Goal: Check status: Check status

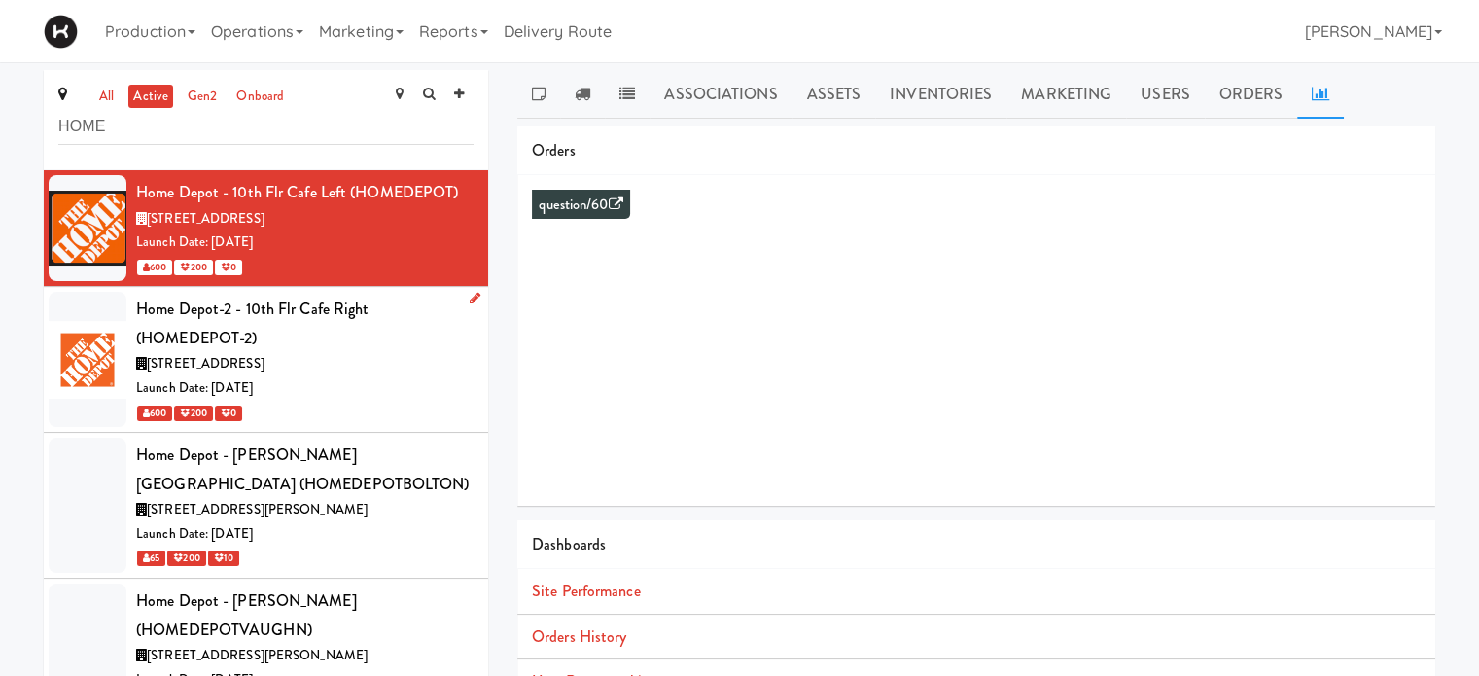
click at [349, 365] on div "[STREET_ADDRESS]" at bounding box center [304, 364] width 337 height 24
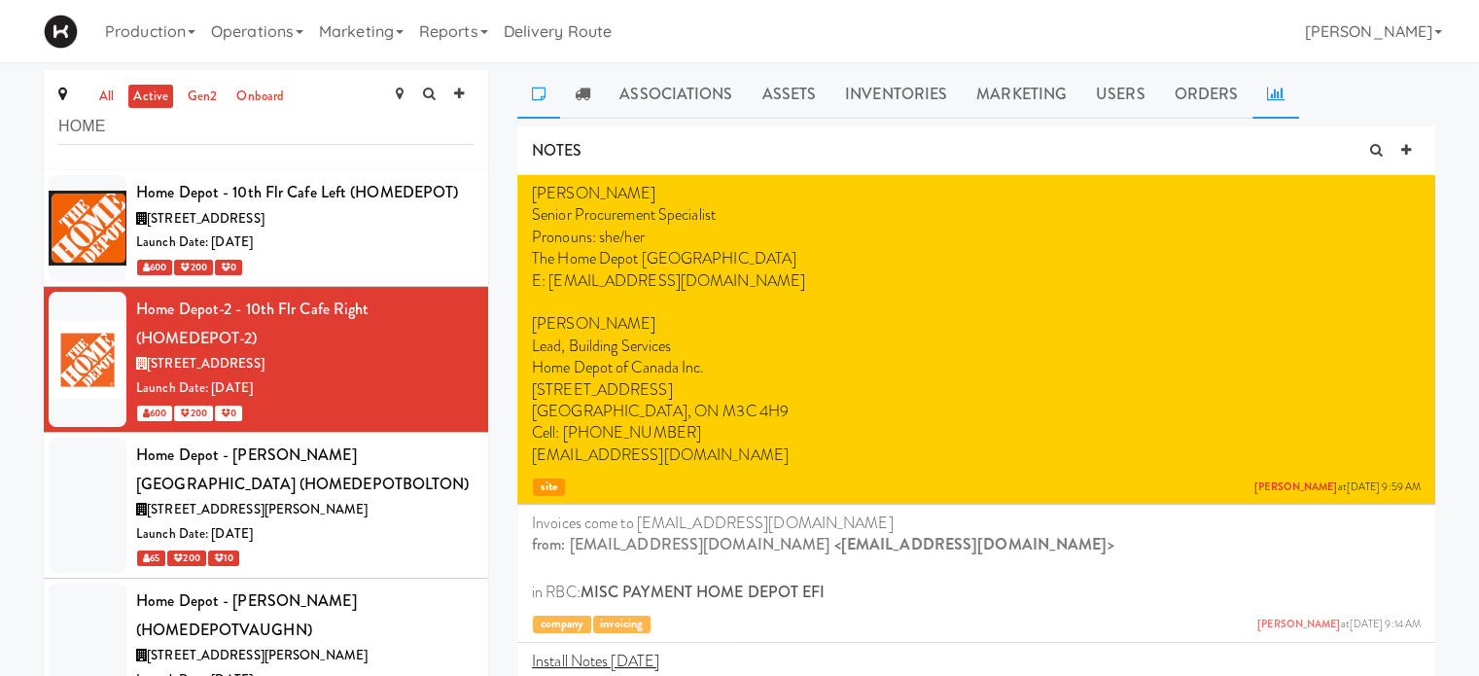
click at [1276, 99] on icon at bounding box center [1276, 94] width 18 height 16
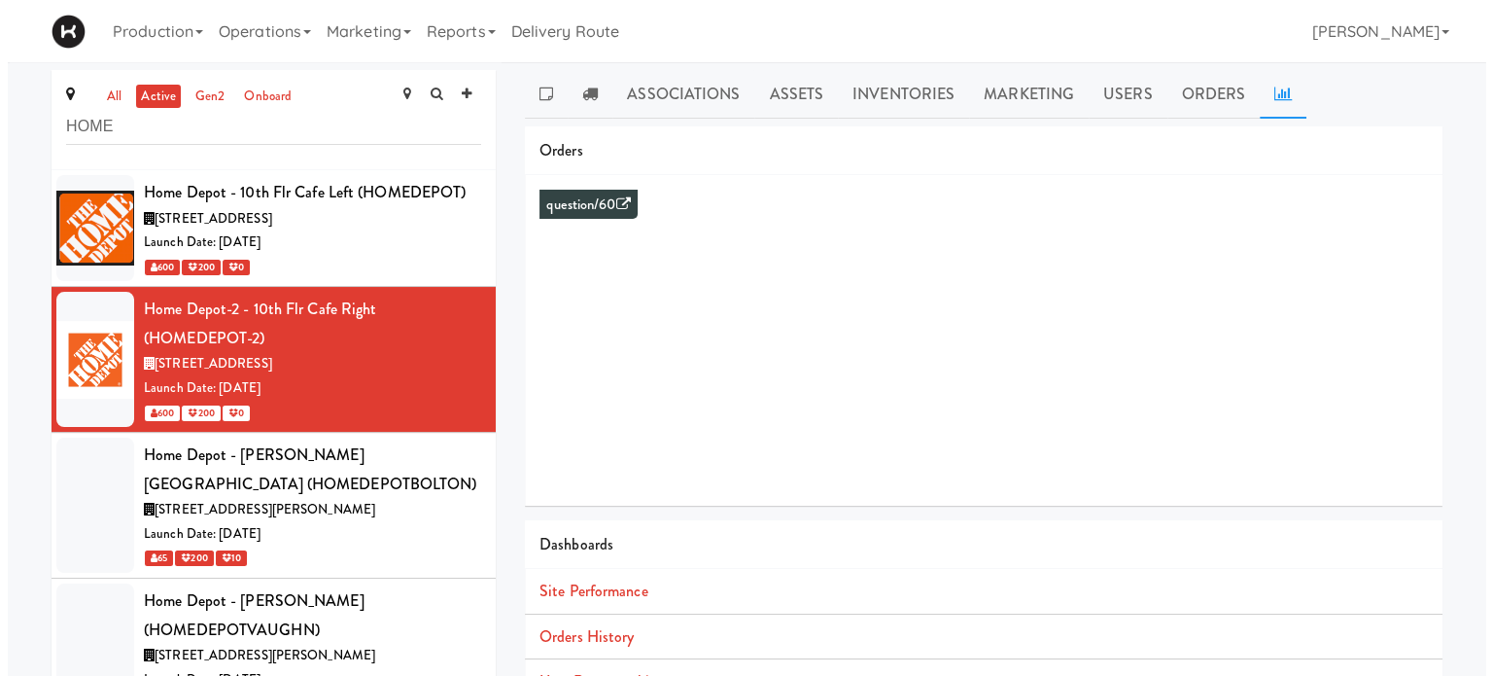
scroll to position [93, 0]
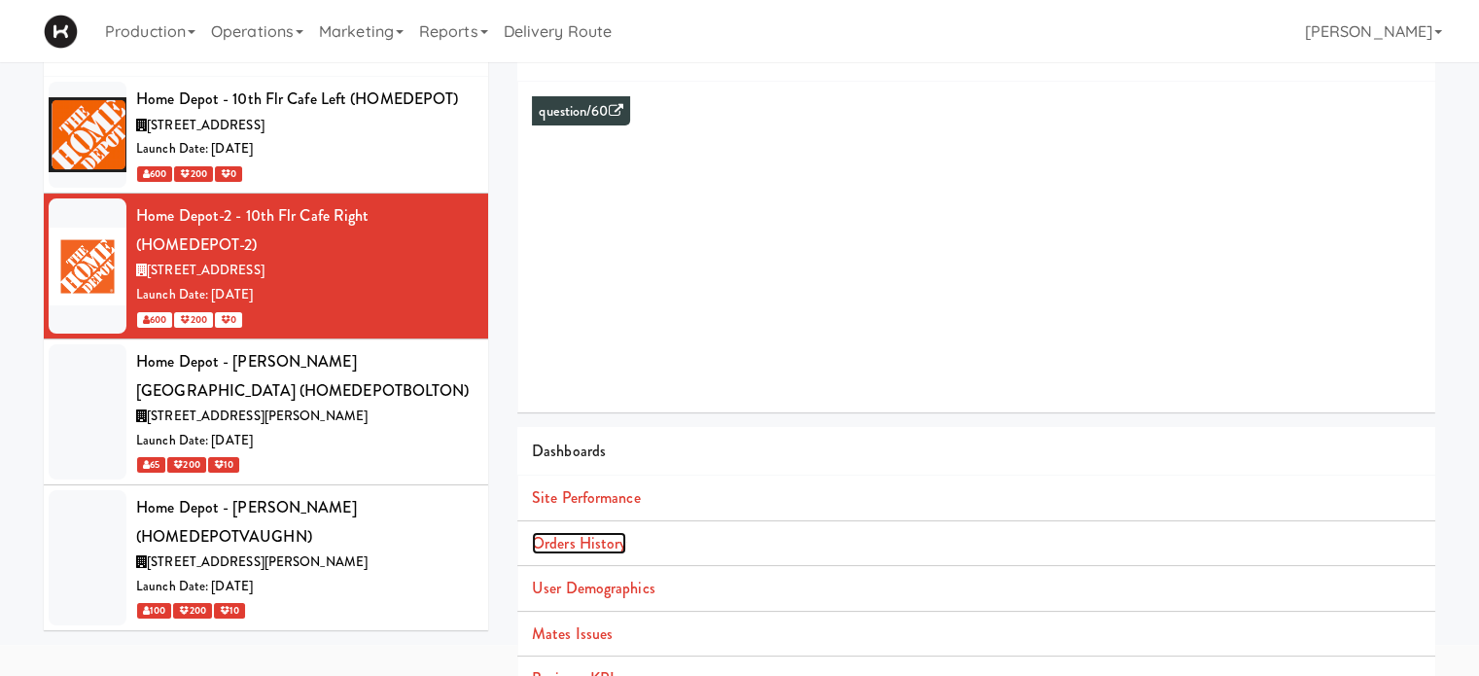
click at [612, 537] on link "Orders History" at bounding box center [579, 543] width 94 height 22
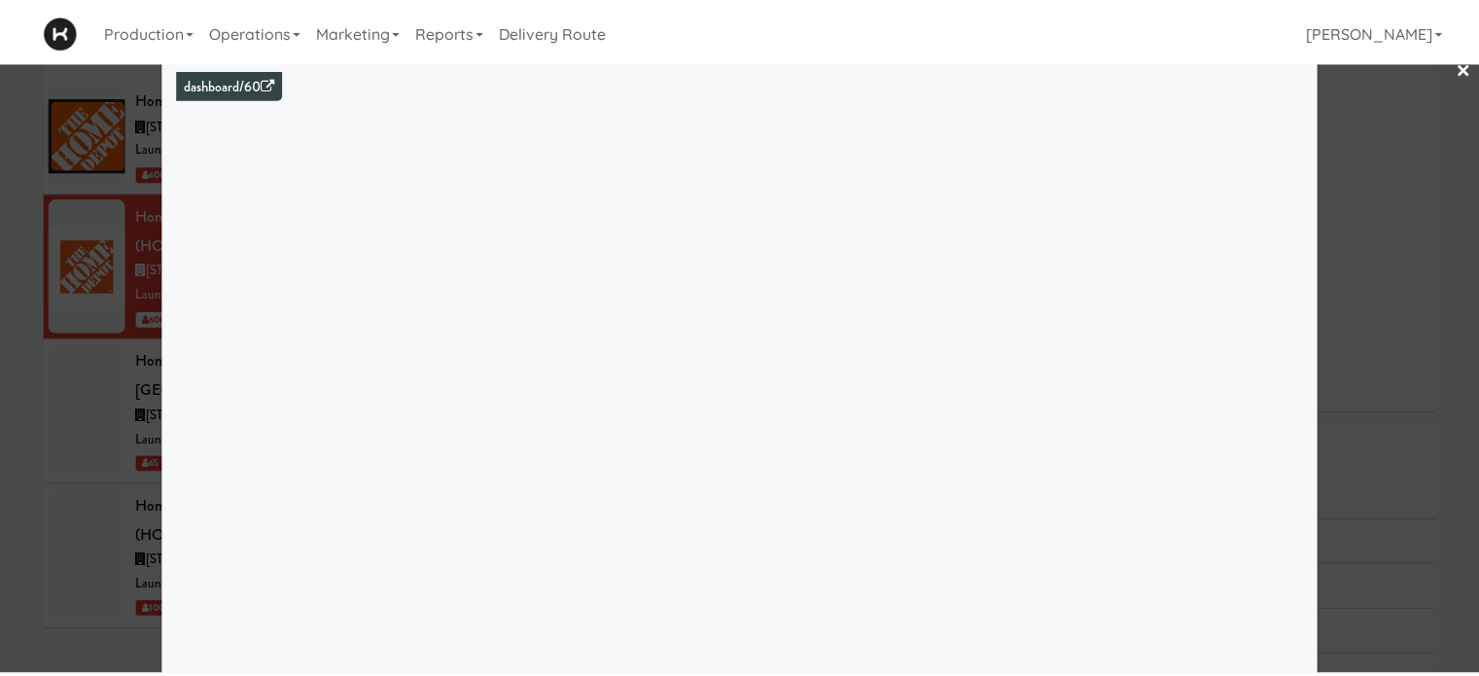
scroll to position [23, 0]
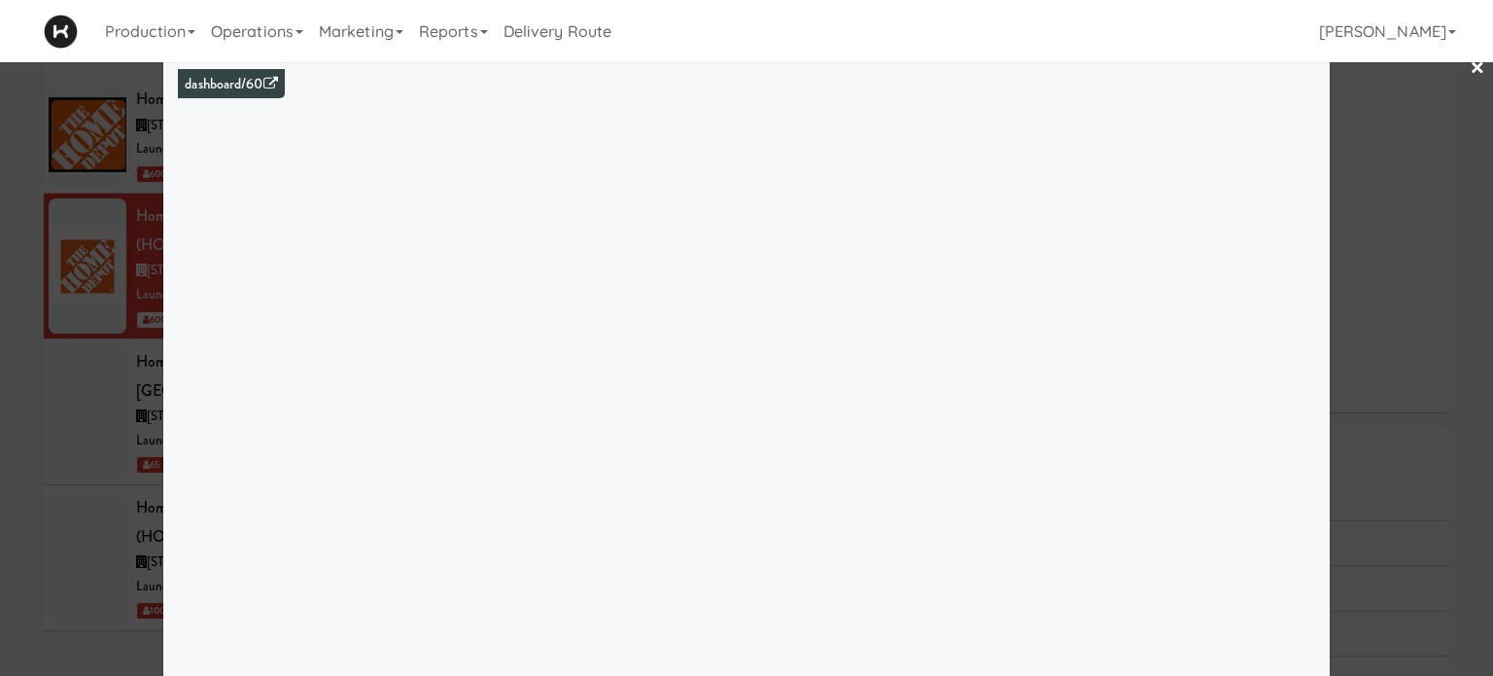
click at [1470, 73] on link "×" at bounding box center [1478, 69] width 16 height 60
